Goal: Task Accomplishment & Management: Use online tool/utility

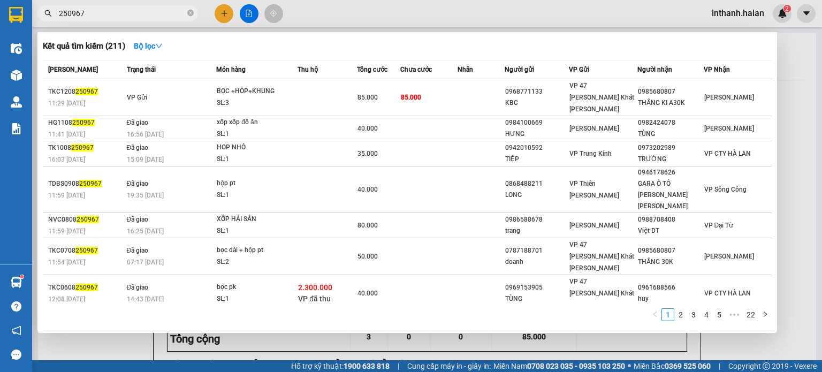
scroll to position [53, 0]
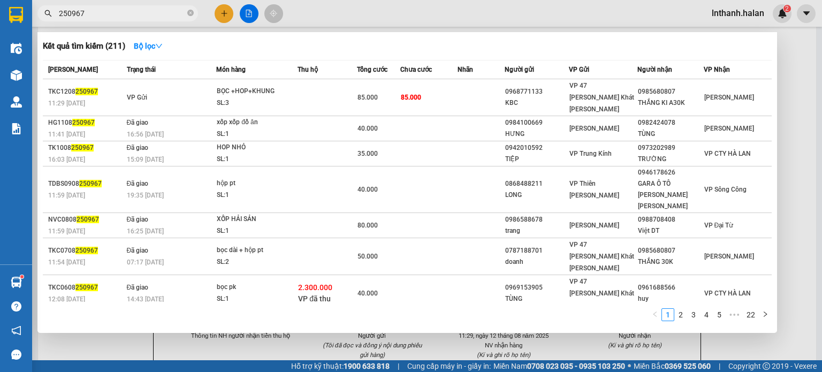
click at [158, 14] on input "250967" at bounding box center [122, 13] width 126 height 12
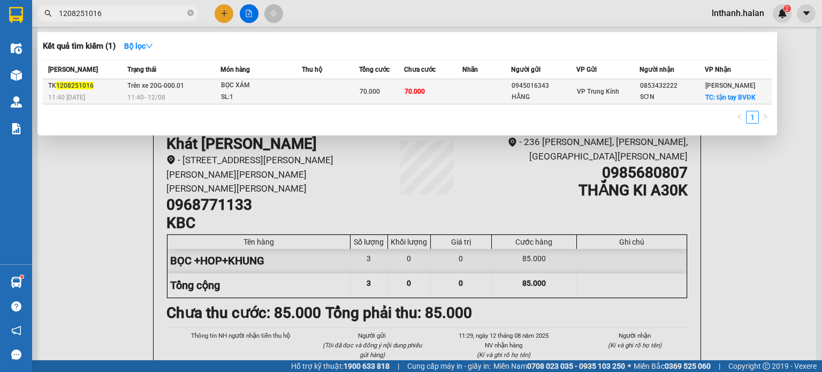
type input "1208251016"
click at [379, 91] on span "70.000" at bounding box center [369, 91] width 20 height 7
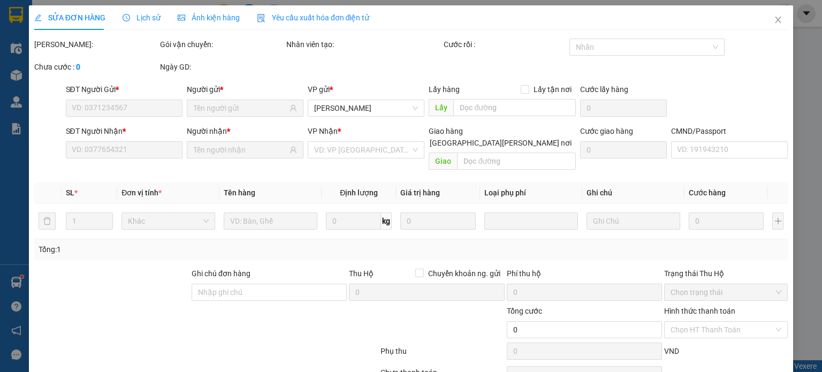
type input "0945016343"
type input "HẰNG"
type input "0853432222"
type input "SƠN"
checkbox input "true"
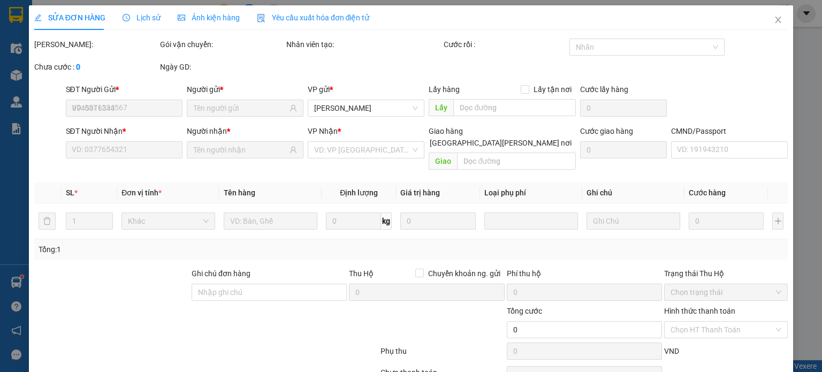
type input "tận tay BVĐK"
type input "30.000"
type input "70.000"
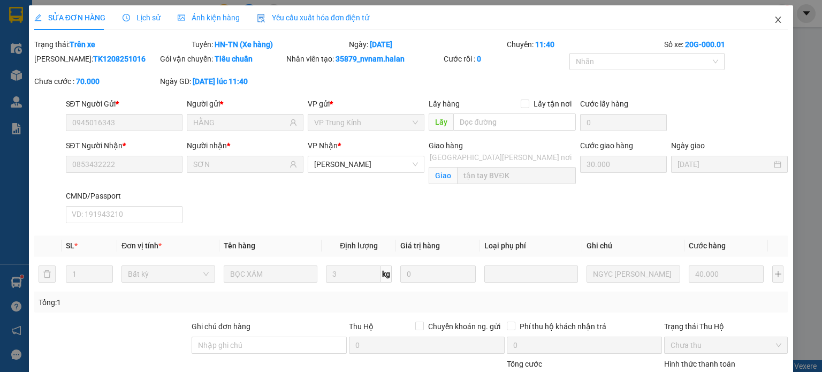
click at [769, 16] on span "Close" at bounding box center [778, 20] width 30 height 30
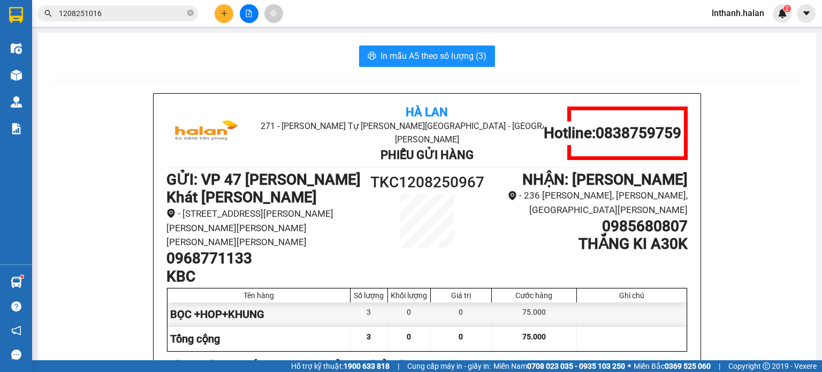
click at [165, 13] on input "1208251016" at bounding box center [122, 13] width 126 height 12
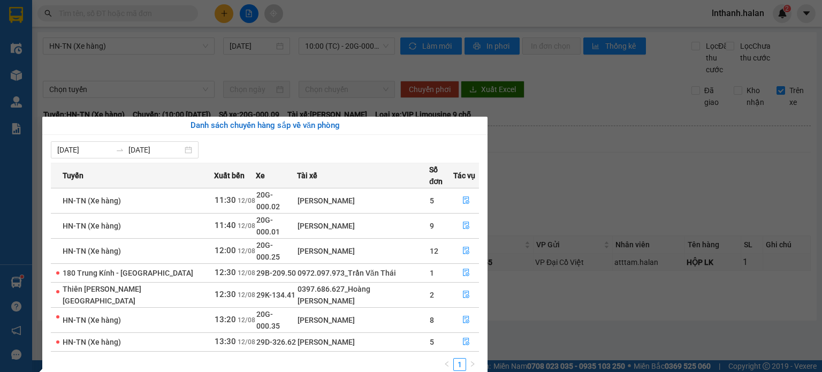
click at [645, 170] on section "Kết quả tìm kiếm ( 0 ) Bộ lọc No Data lnthanh.halan 2 Điều hành xe Kho hàng mới…" at bounding box center [411, 186] width 822 height 372
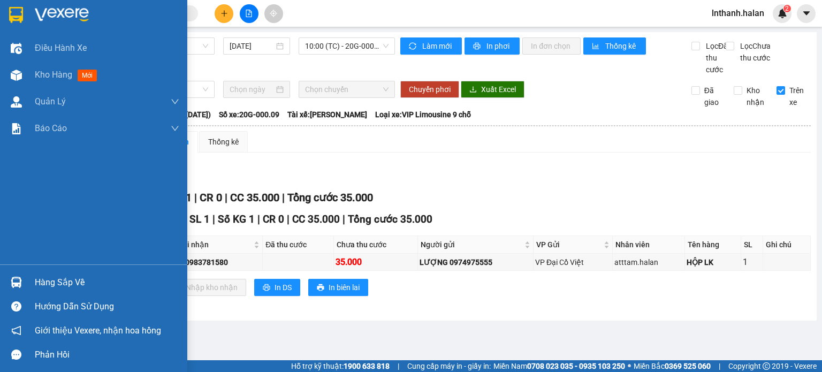
click at [48, 282] on div "Hàng sắp về" at bounding box center [107, 282] width 144 height 16
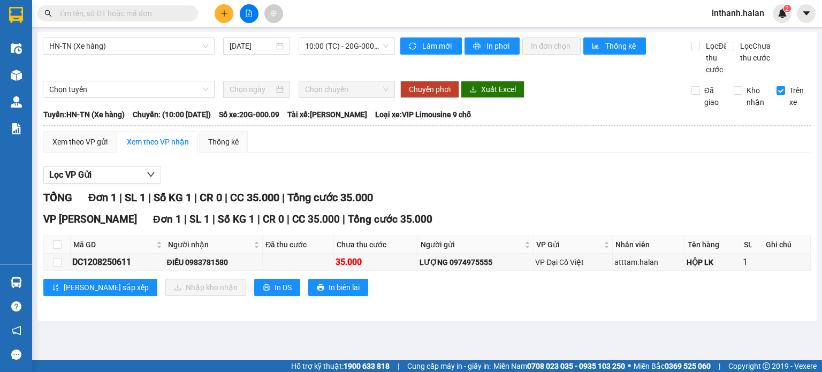
drag, startPoint x: 572, startPoint y: 196, endPoint x: 114, endPoint y: 219, distance: 458.5
click at [571, 196] on section "Kết quả tìm kiếm ( 0 ) Bộ lọc No Data lnthanh.halan 2 Điều hành xe Kho hàng mới…" at bounding box center [411, 186] width 822 height 372
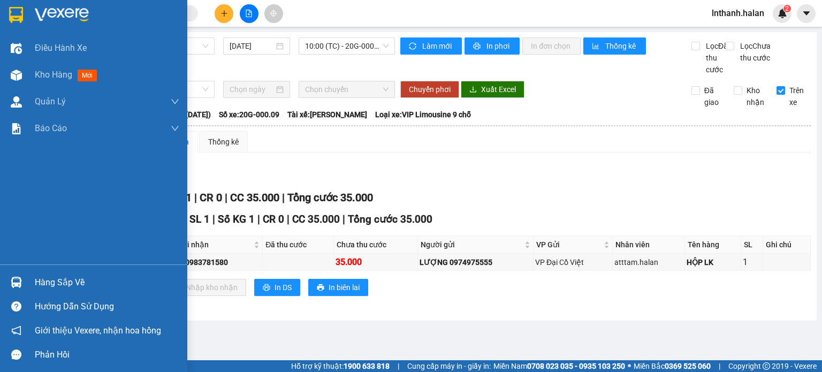
click at [71, 280] on div "Hàng sắp về" at bounding box center [107, 282] width 144 height 16
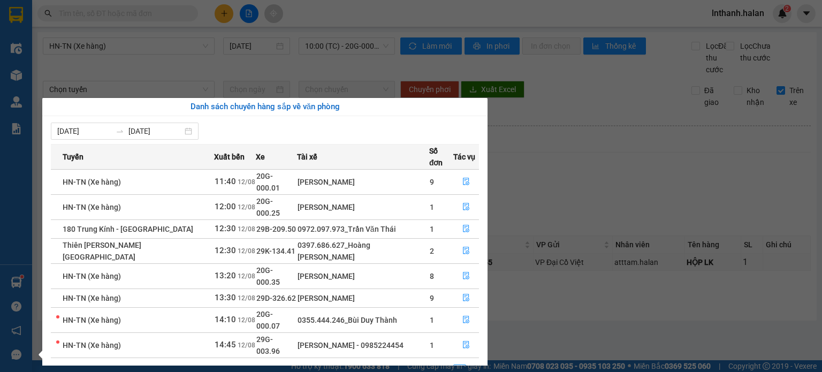
click at [563, 182] on section "Kết quả tìm kiếm ( 0 ) Bộ lọc No Data lnthanh.halan 2 Điều hành xe Kho hàng mới…" at bounding box center [411, 186] width 822 height 372
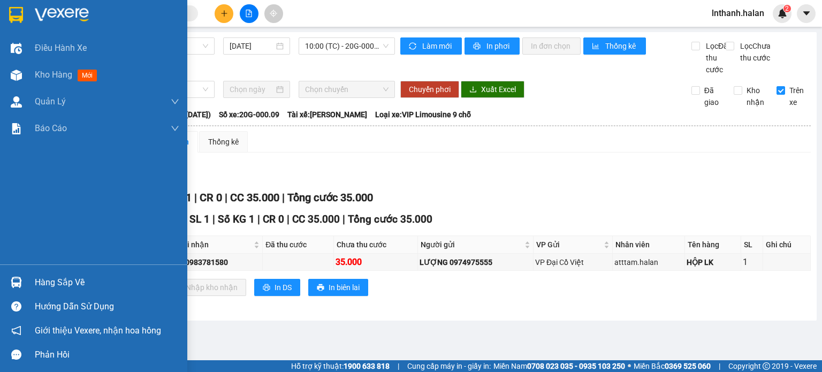
click at [43, 284] on div "Hàng sắp về" at bounding box center [107, 282] width 144 height 16
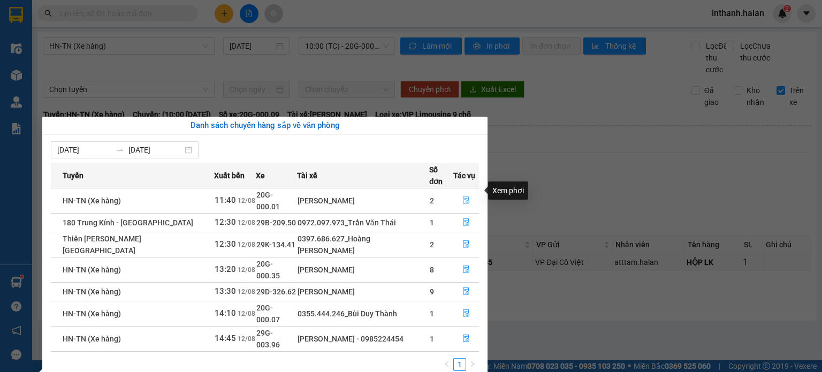
click at [462, 196] on icon "file-done" at bounding box center [465, 199] width 7 height 7
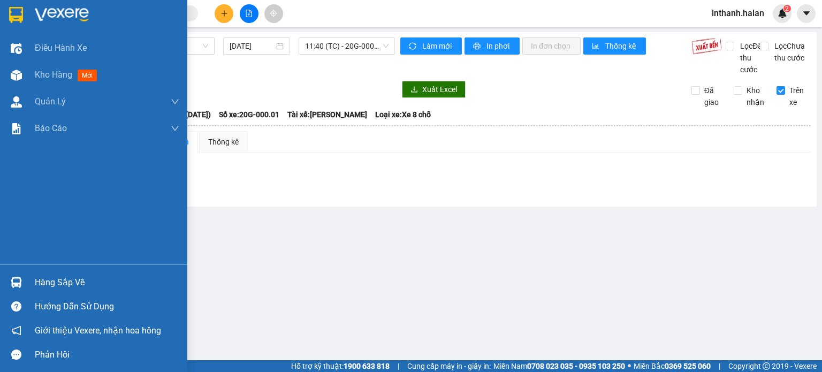
click at [64, 285] on div "Hàng sắp về" at bounding box center [107, 282] width 144 height 16
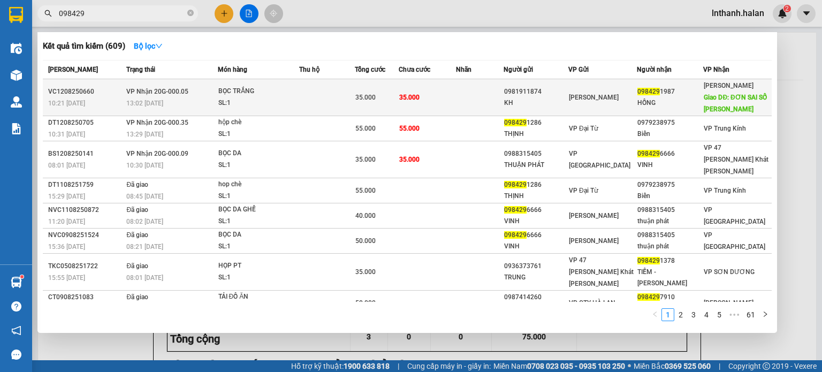
type input "098429"
click at [353, 95] on td at bounding box center [327, 97] width 56 height 37
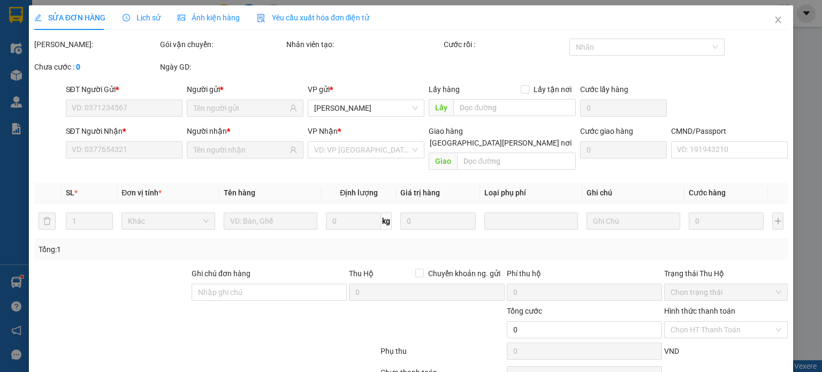
type input "0981911874"
type input "KH"
type input "0984291987"
type input "HỒNG"
type input "ĐƠN SAI SỐ NG NHÂN"
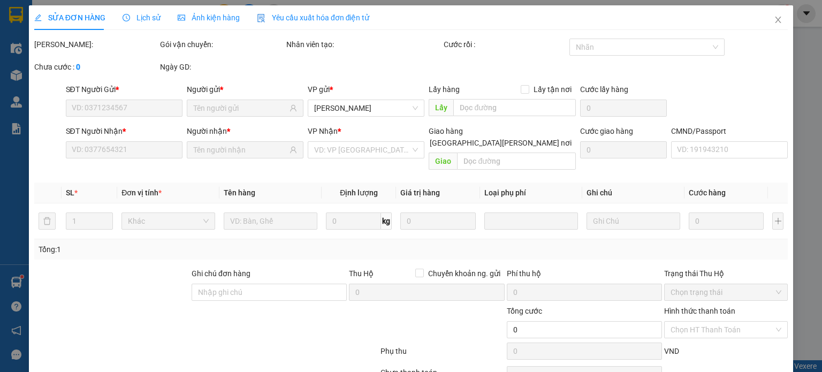
type input "35.000"
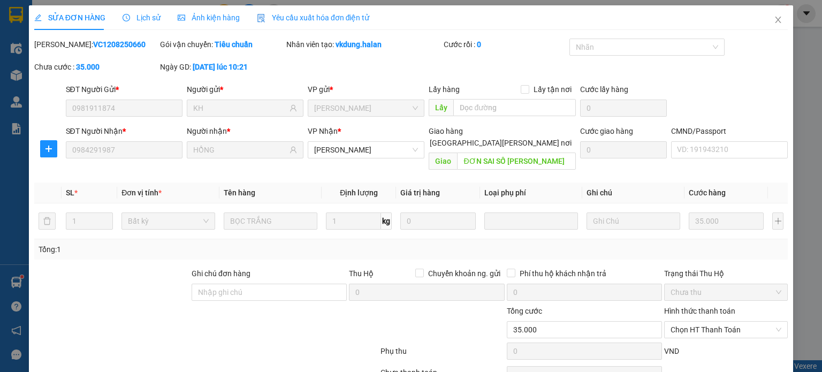
scroll to position [47, 0]
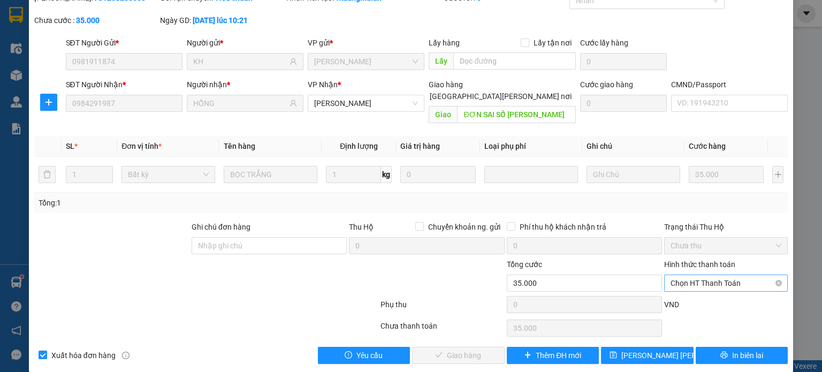
click at [706, 275] on span "Chọn HT Thanh Toán" at bounding box center [725, 283] width 111 height 16
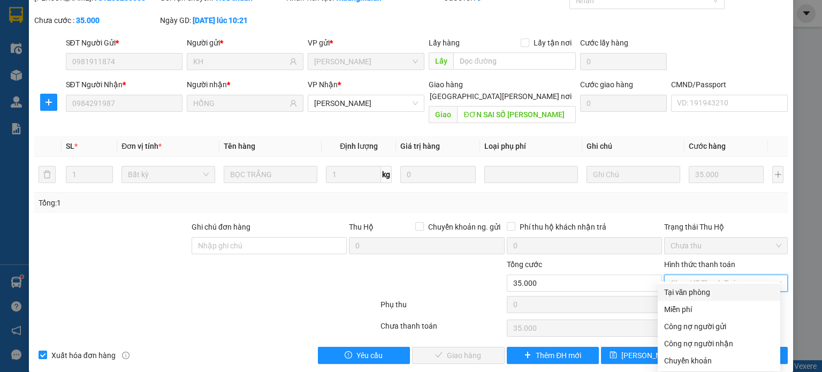
click at [693, 291] on div "Tại văn phòng" at bounding box center [719, 292] width 110 height 12
type input "0"
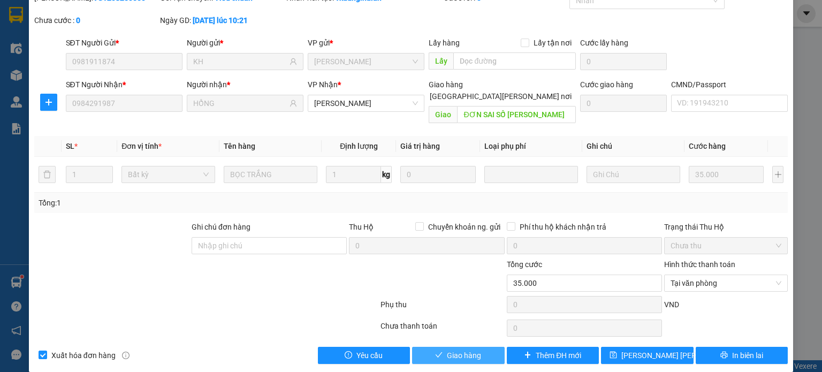
click at [461, 349] on span "Giao hàng" at bounding box center [464, 355] width 34 height 12
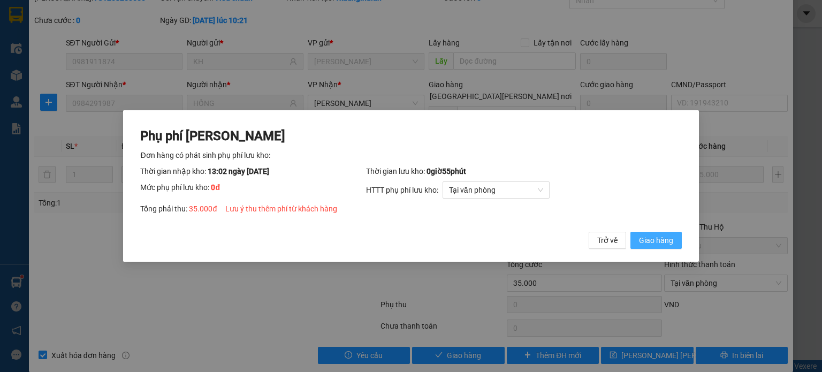
click at [661, 238] on span "Giao hàng" at bounding box center [656, 240] width 34 height 12
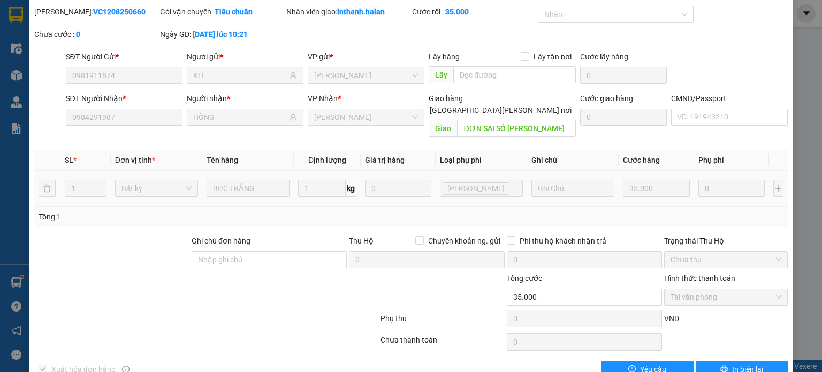
scroll to position [0, 0]
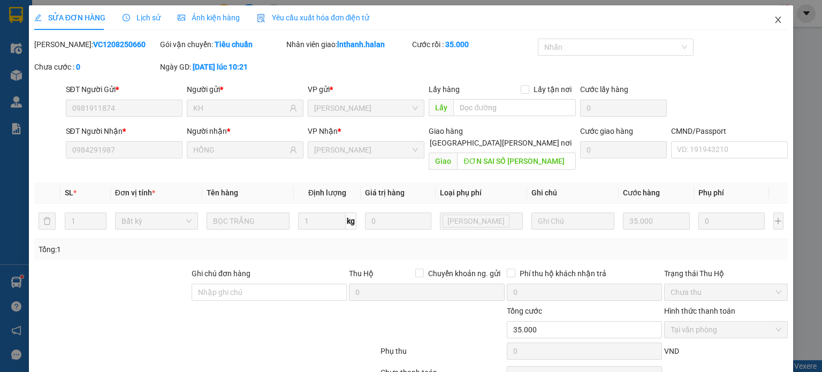
drag, startPoint x: 769, startPoint y: 20, endPoint x: 738, endPoint y: 4, distance: 35.7
click at [774, 19] on icon "close" at bounding box center [778, 20] width 9 height 9
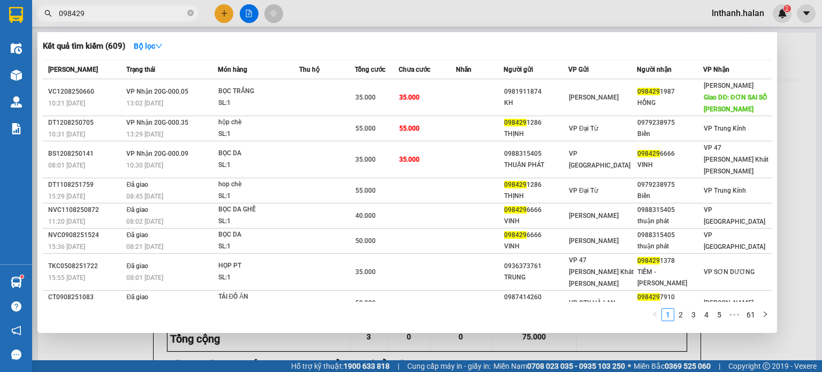
click at [163, 13] on input "098429" at bounding box center [122, 13] width 126 height 12
click at [164, 13] on input "098429" at bounding box center [122, 13] width 126 height 12
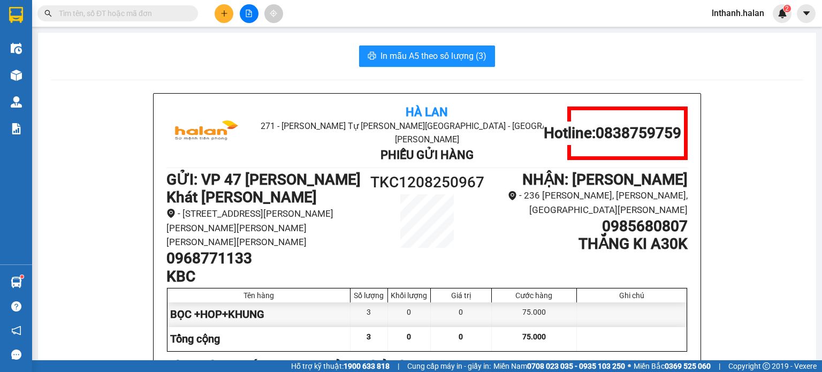
click at [171, 12] on input "text" at bounding box center [122, 13] width 126 height 12
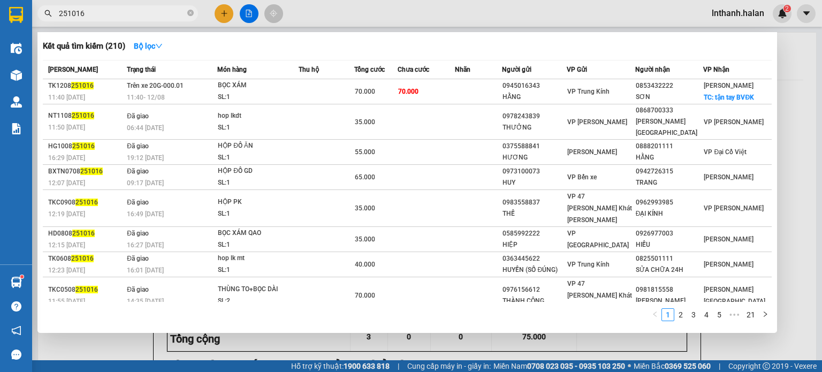
click at [150, 12] on input "251016" at bounding box center [122, 13] width 126 height 12
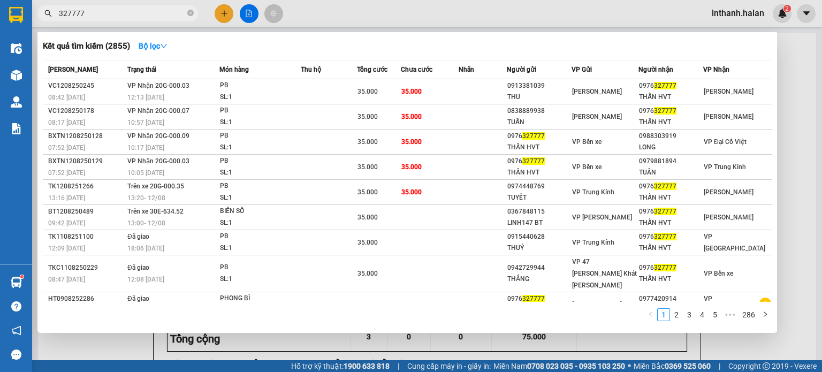
click at [136, 14] on input "327777" at bounding box center [122, 13] width 126 height 12
click at [105, 14] on input "327777" at bounding box center [122, 13] width 126 height 12
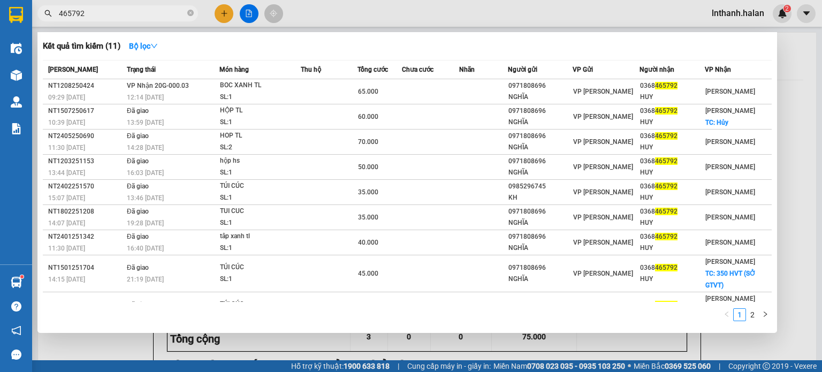
click at [93, 13] on input "465792" at bounding box center [122, 13] width 126 height 12
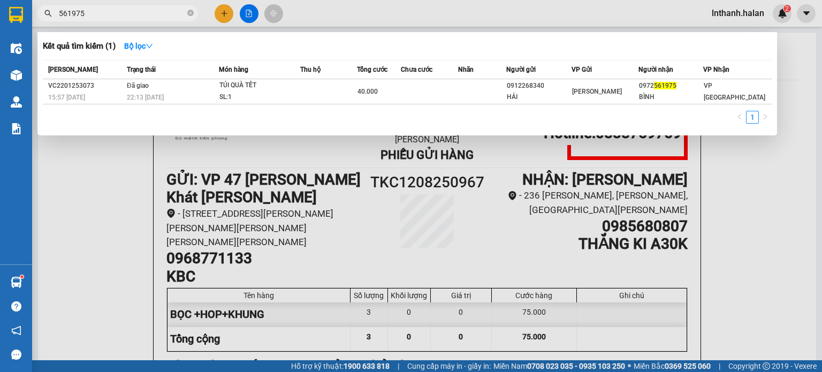
click at [105, 11] on input "561975" at bounding box center [122, 13] width 126 height 12
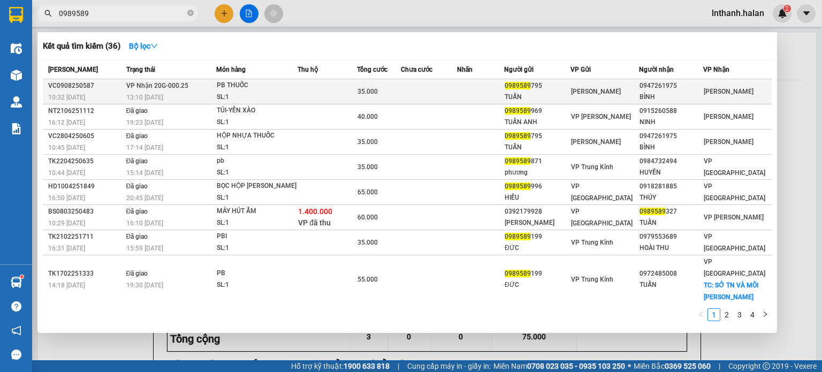
type input "0989589"
click at [418, 89] on td at bounding box center [429, 91] width 56 height 25
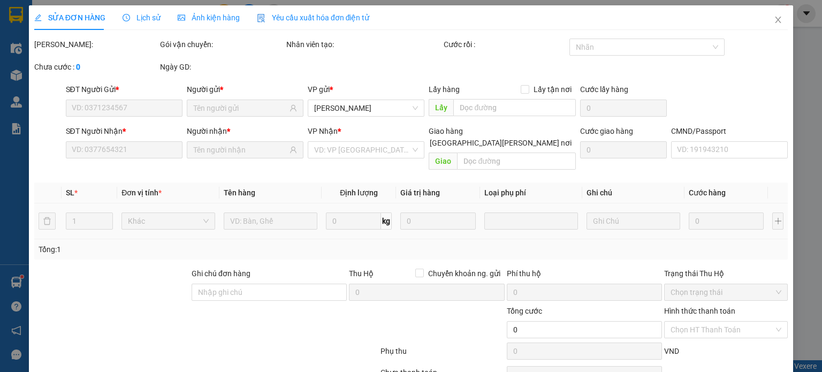
type input "0989589795"
type input "TUẤN"
type input "0947261975"
type input "BÌNH"
type input "35.000"
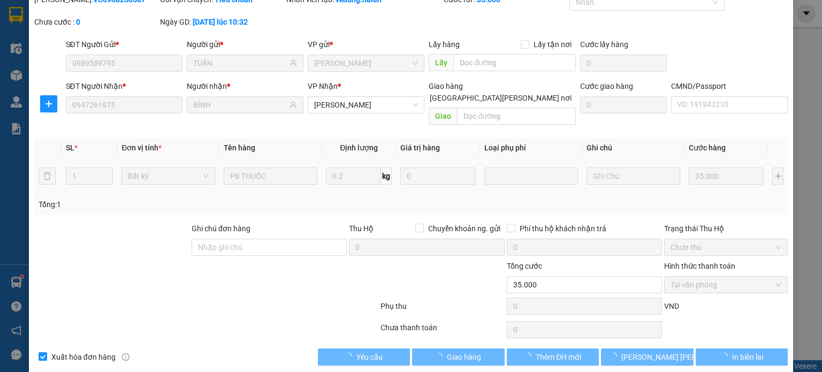
scroll to position [47, 0]
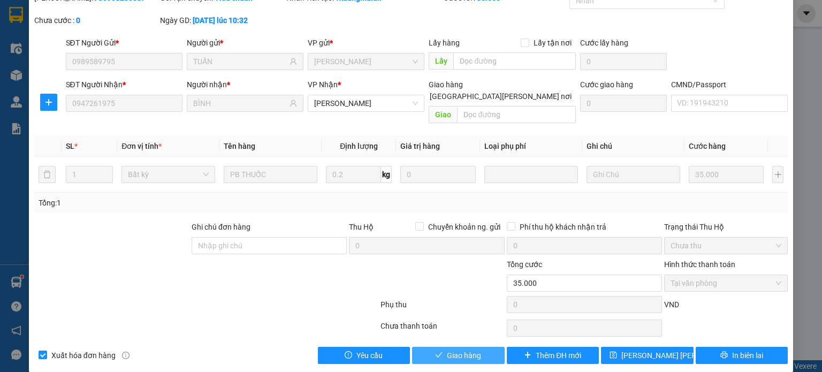
click at [475, 349] on span "Giao hàng" at bounding box center [464, 355] width 34 height 12
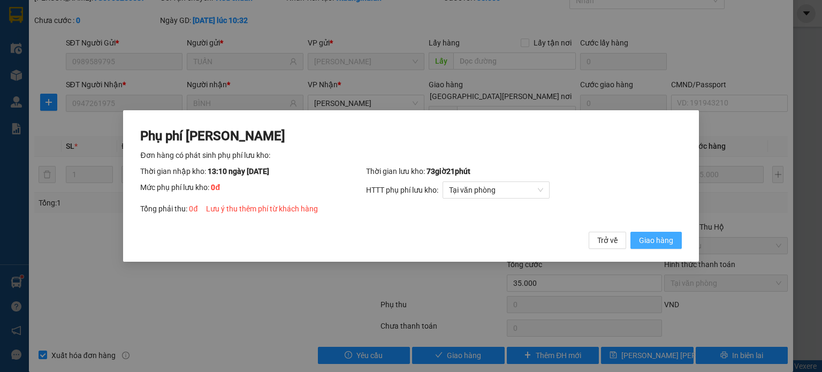
click at [646, 242] on span "Giao hàng" at bounding box center [656, 240] width 34 height 12
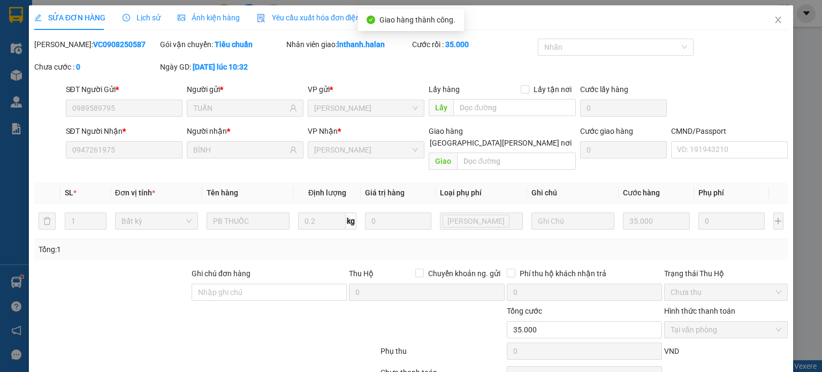
scroll to position [0, 0]
click at [774, 19] on icon "close" at bounding box center [778, 20] width 9 height 9
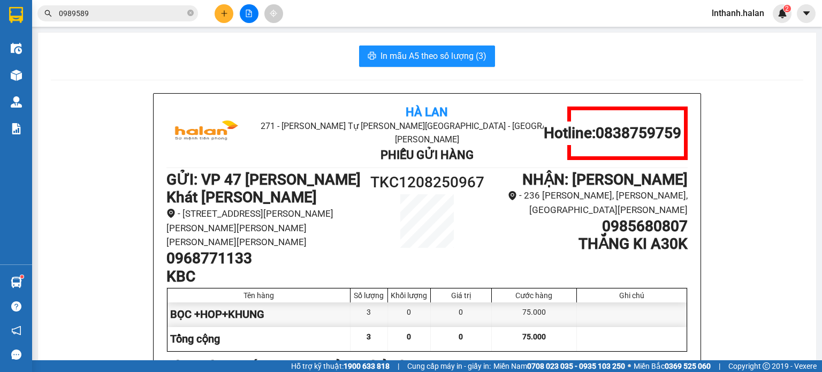
click at [109, 17] on input "0989589" at bounding box center [122, 13] width 126 height 12
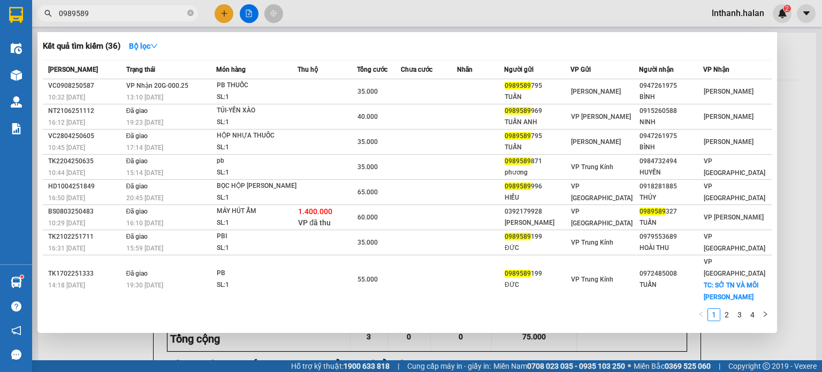
click at [109, 17] on input "0989589" at bounding box center [122, 13] width 126 height 12
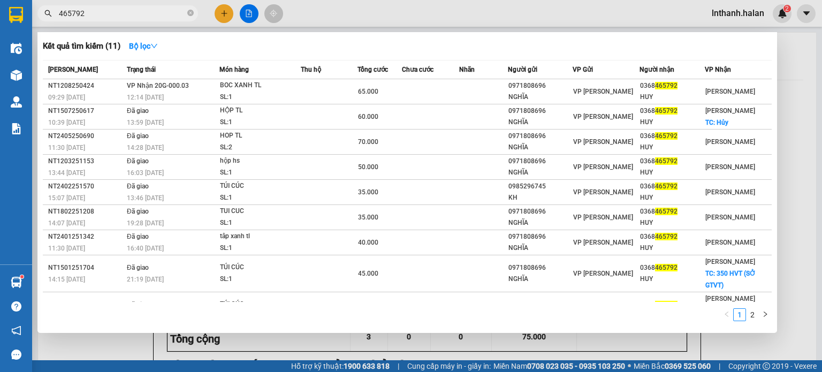
type input "465792"
